Goal: Transaction & Acquisition: Purchase product/service

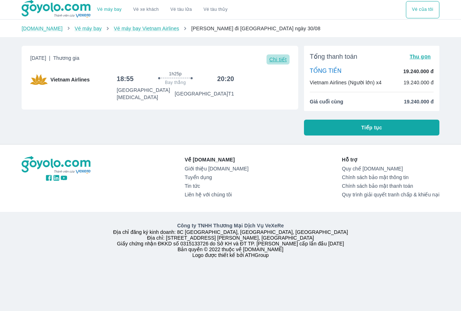
click at [280, 60] on span "Chi tiết" at bounding box center [277, 60] width 17 height 6
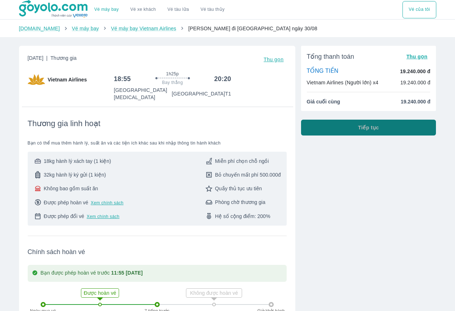
click at [312, 130] on button "Tiếp tục" at bounding box center [368, 128] width 135 height 16
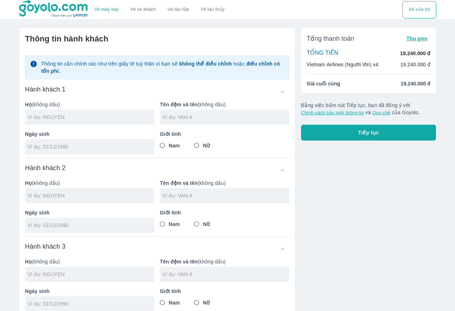
click at [104, 118] on input "text" at bounding box center [91, 116] width 127 height 7
type input "[PERSON_NAME]"
click at [163, 144] on input "Nam" at bounding box center [162, 145] width 13 height 13
radio input "true"
click at [122, 149] on input "tel" at bounding box center [88, 146] width 120 height 7
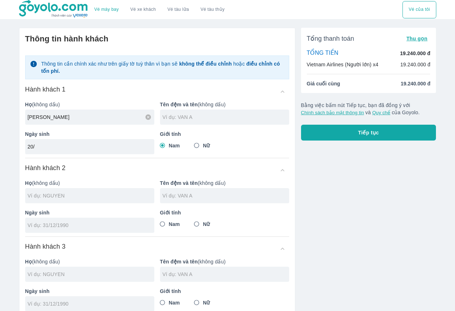
click at [110, 141] on div "20/" at bounding box center [89, 146] width 129 height 15
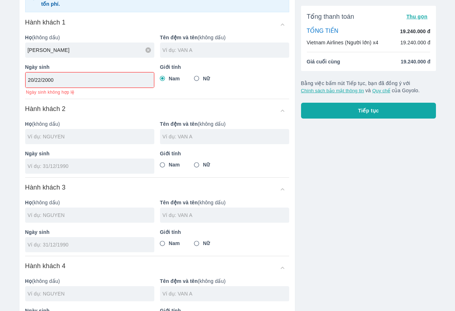
scroll to position [72, 0]
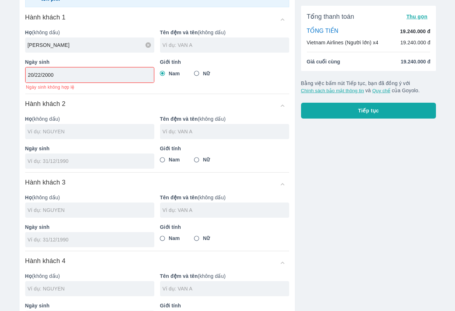
type input "20/22/2000"
click at [77, 132] on input "text" at bounding box center [91, 131] width 127 height 7
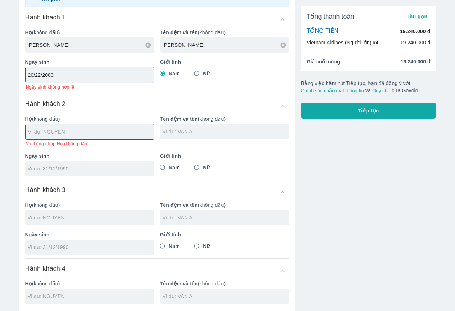
type input "[PERSON_NAME]"
click at [77, 132] on input "text" at bounding box center [91, 131] width 126 height 7
click at [39, 77] on input "20/22/2000" at bounding box center [87, 74] width 119 height 7
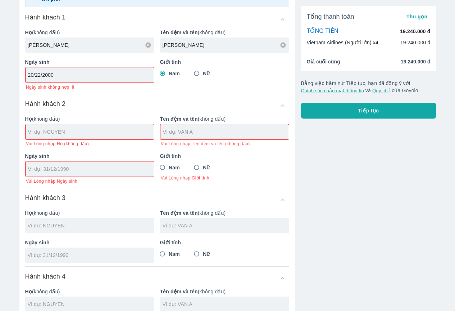
click at [37, 73] on input "20/22/2000" at bounding box center [87, 74] width 119 height 7
click at [39, 76] on input "20/22/2000" at bounding box center [87, 74] width 119 height 7
click at [43, 73] on input "20/22/2000" at bounding box center [87, 74] width 119 height 7
click at [41, 76] on input "20/22/2000" at bounding box center [87, 74] width 119 height 7
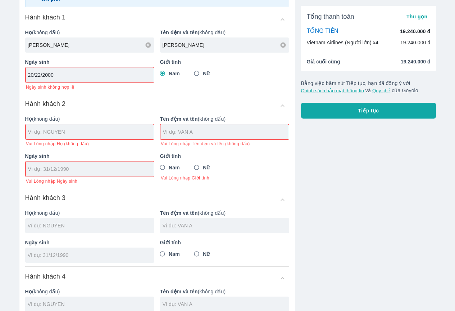
click at [39, 75] on input "20/22/2000" at bounding box center [87, 74] width 119 height 7
click at [58, 75] on input "20/22/2000" at bounding box center [87, 74] width 119 height 7
click at [82, 101] on div "Hành khách 2" at bounding box center [157, 105] width 264 height 13
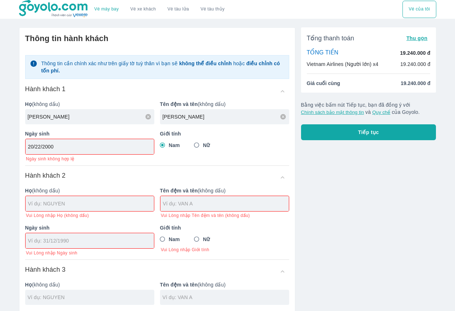
scroll to position [0, 0]
click at [81, 150] on input "20/22/2000" at bounding box center [87, 146] width 119 height 7
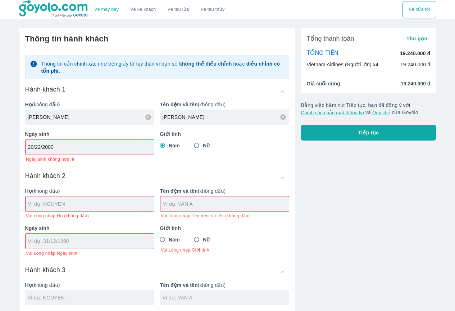
click at [81, 150] on input "20/22/2000" at bounding box center [87, 146] width 119 height 7
click at [46, 145] on input "20/22/2000" at bounding box center [87, 146] width 119 height 7
click at [37, 148] on input "20/22/2000" at bounding box center [87, 146] width 119 height 7
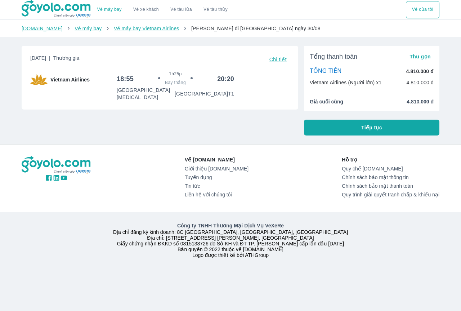
click at [276, 59] on span "Chi tiết" at bounding box center [277, 60] width 17 height 6
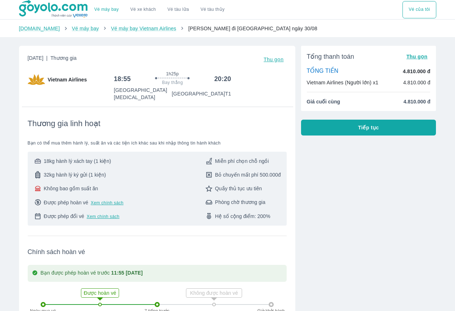
click at [323, 126] on button "Tiếp tục" at bounding box center [368, 128] width 135 height 16
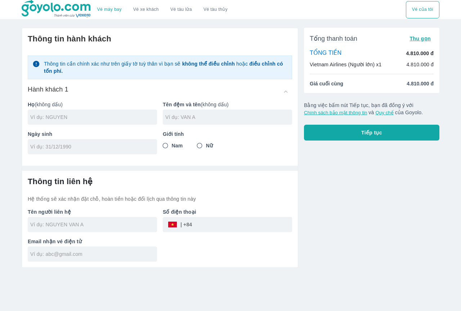
click at [74, 119] on input "text" at bounding box center [93, 116] width 127 height 7
type input "LEE SANG HYEOK"
click at [100, 149] on input "tel" at bounding box center [90, 146] width 120 height 7
type input "27/05/2003"
click at [168, 144] on input "Nam" at bounding box center [165, 145] width 13 height 13
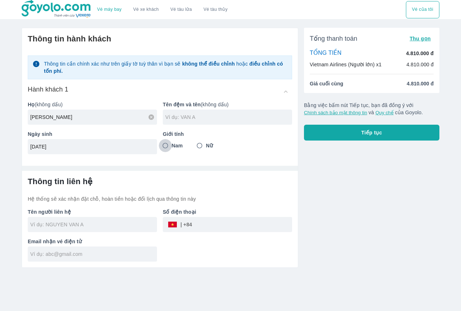
radio input "true"
click at [92, 221] on input "text" at bounding box center [93, 224] width 127 height 7
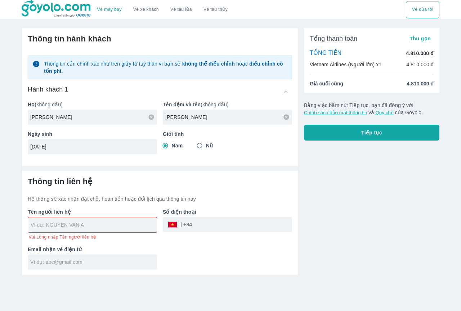
type input "[PERSON_NAME]"
click at [92, 221] on input "text" at bounding box center [94, 224] width 126 height 7
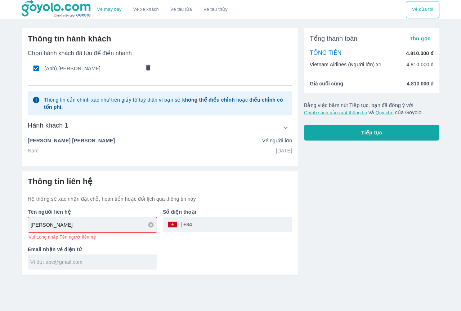
type input "LEE SANG HYEOK"
click at [198, 241] on div "Tên người liên hệ LEE SANG HYEOK Vui Lòng nhập Tên người liên hệ Số điện thoại …" at bounding box center [157, 235] width 270 height 67
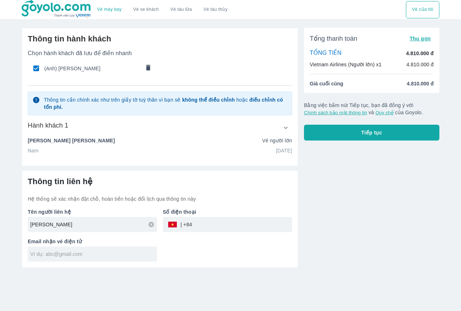
click at [198, 226] on input "tel" at bounding box center [242, 224] width 100 height 17
type input "563840076"
click at [102, 252] on input "text" at bounding box center [93, 253] width 127 height 7
type input "C"
type input "KOREA@GMAIL.COM"
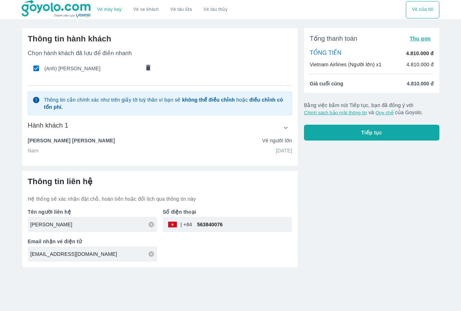
click at [310, 196] on div "Tổng thanh toán Thu gọn TỔNG TIỀN 4.810.000 đ Vietnam Airlines (Người lớn) x1 4…" at bounding box center [368, 144] width 141 height 245
click at [362, 137] on button "Tiếp tục" at bounding box center [371, 133] width 135 height 16
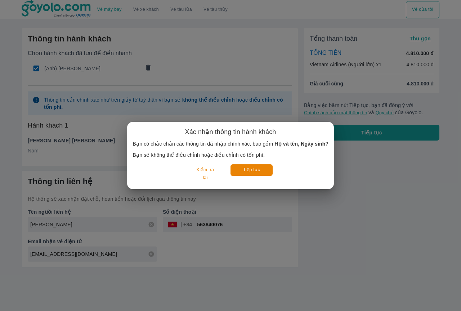
click at [356, 163] on div "Xác nhận thông tin hành khách Bạn có chắc chắn các thông tin đã nhập chính xác,…" at bounding box center [230, 155] width 461 height 311
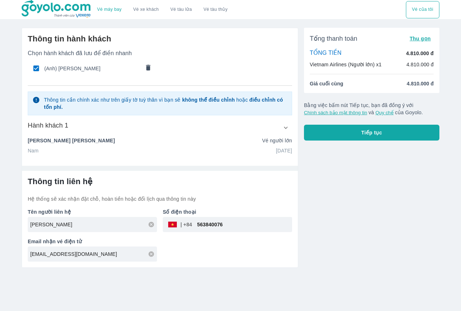
click at [350, 132] on button "Tiếp tục" at bounding box center [371, 133] width 135 height 16
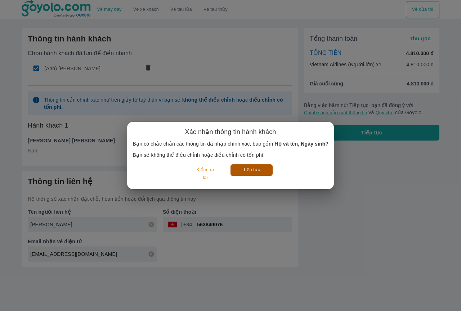
click at [263, 166] on button "Tiếp tục" at bounding box center [251, 169] width 42 height 11
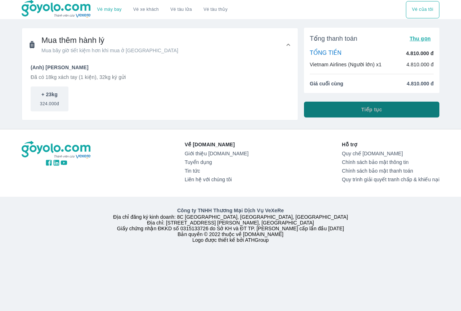
click at [312, 108] on button "Tiếp tục" at bounding box center [371, 110] width 135 height 16
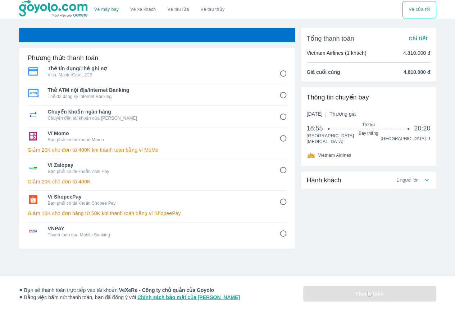
click at [163, 72] on span "Thẻ tín dụng/Thẻ ghi nợ" at bounding box center [159, 68] width 222 height 7
radio input "true"
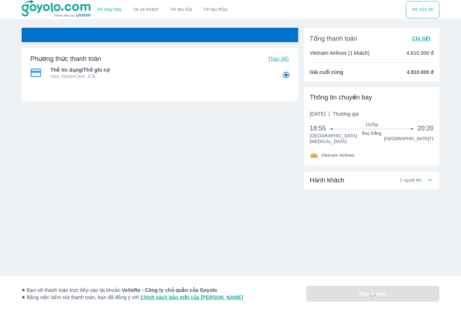
click at [277, 59] on span "Thay đổi" at bounding box center [278, 59] width 21 height 6
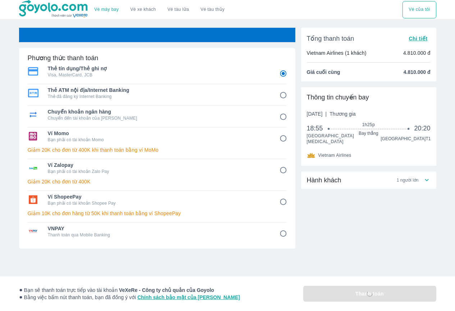
click at [153, 73] on p "Visa, MasterCard, JCB" at bounding box center [159, 75] width 222 height 6
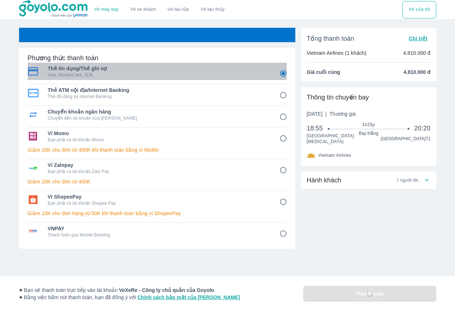
click at [153, 73] on p "Visa, MasterCard, JCB" at bounding box center [159, 75] width 222 height 6
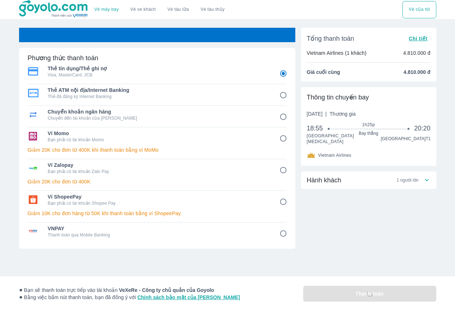
radio input "false"
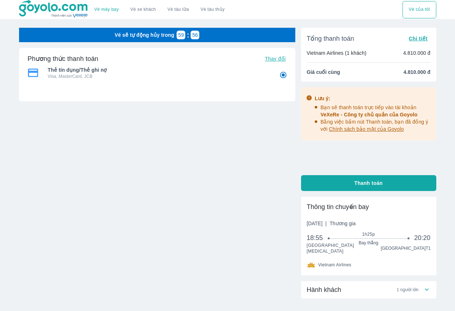
scroll to position [36, 0]
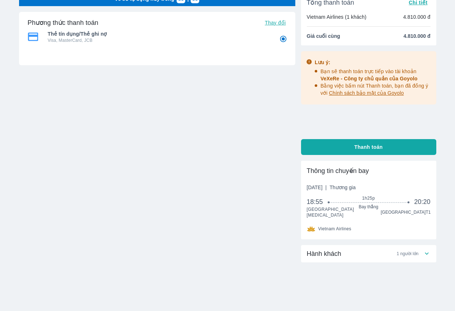
click at [362, 148] on span "Thanh toán" at bounding box center [369, 146] width 28 height 7
radio input "false"
